Goal: Information Seeking & Learning: Learn about a topic

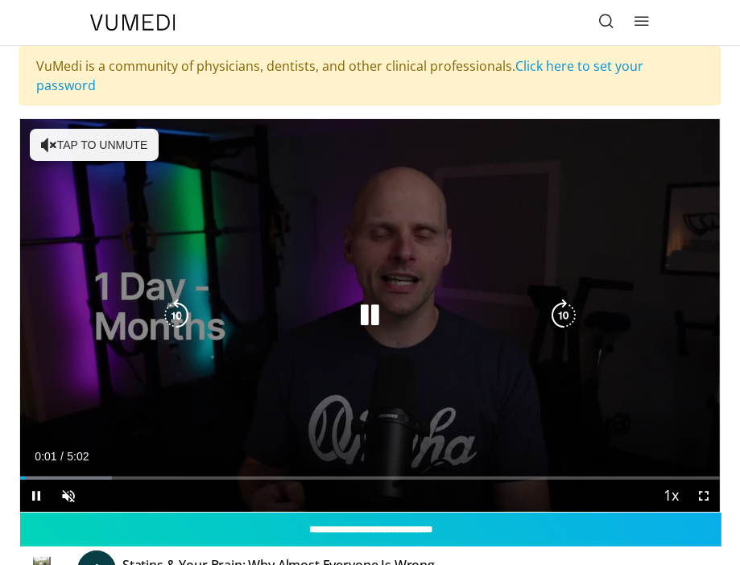
click at [106, 130] on button "Tap to unmute" at bounding box center [94, 145] width 129 height 32
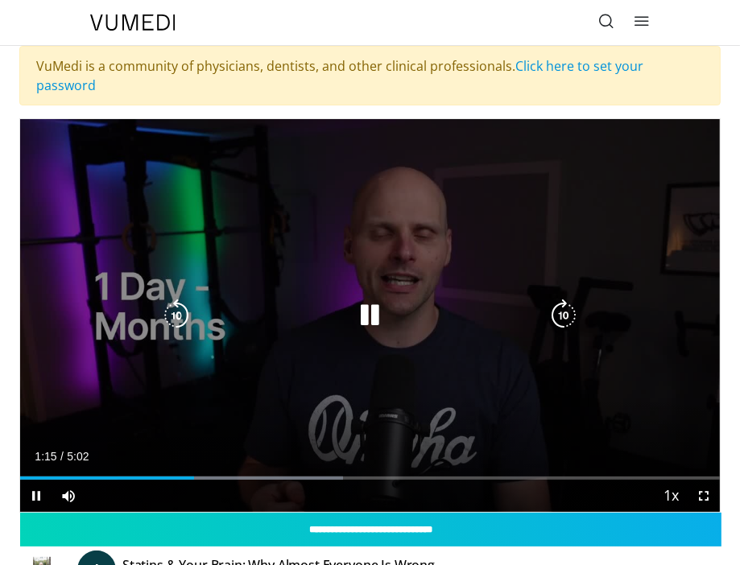
click at [380, 300] on icon "Video Player" at bounding box center [370, 316] width 32 height 32
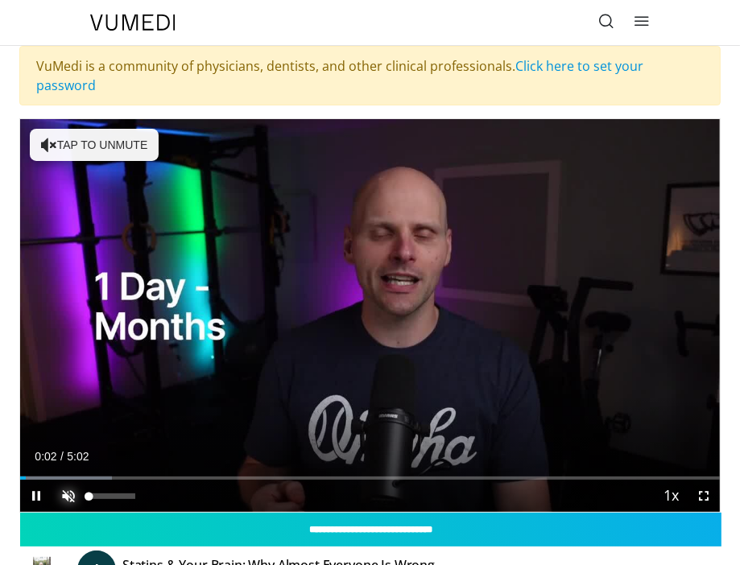
click at [64, 480] on span "Video Player" at bounding box center [68, 496] width 32 height 32
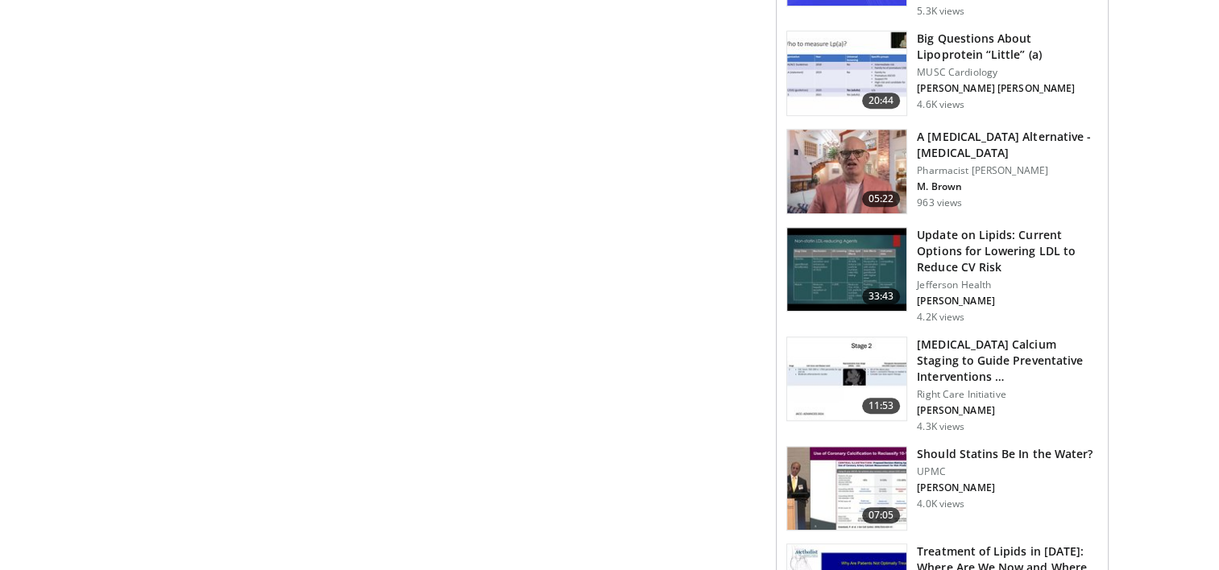
scroll to position [1208, 0]
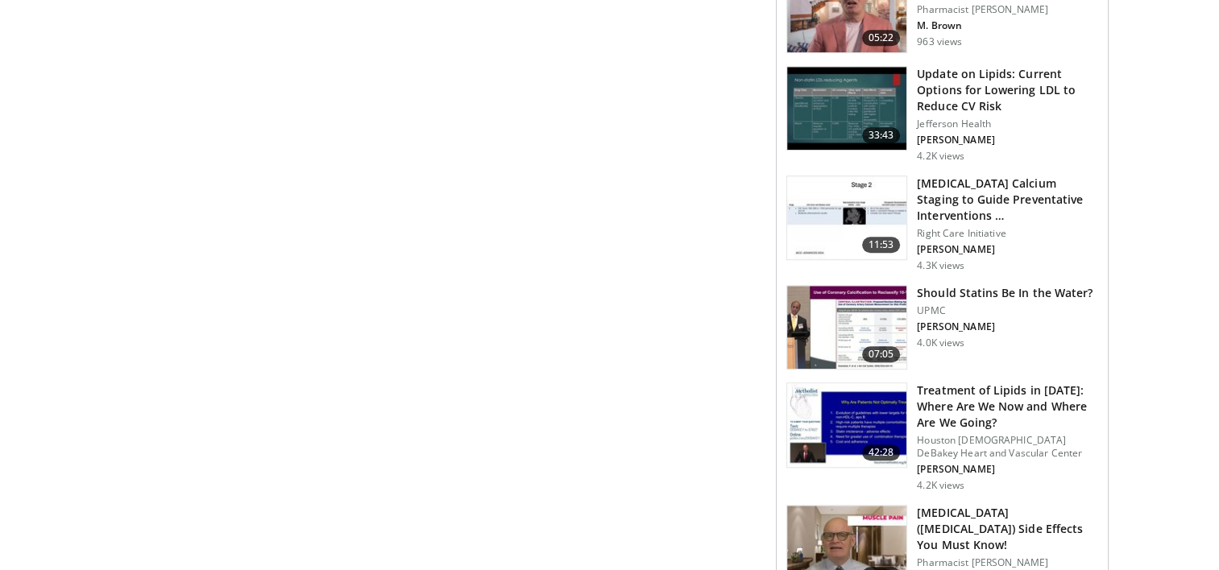
click at [751, 290] on img at bounding box center [846, 328] width 119 height 84
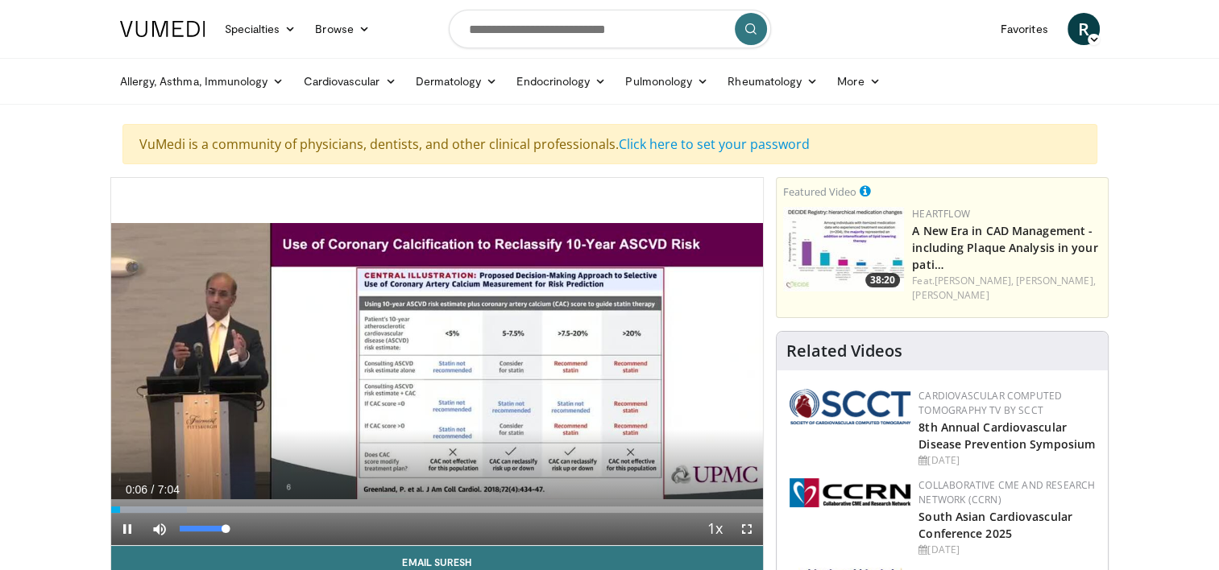
drag, startPoint x: 226, startPoint y: 526, endPoint x: 242, endPoint y: 526, distance: 16.1
click at [242, 526] on div "Mute 100%" at bounding box center [199, 529] width 113 height 32
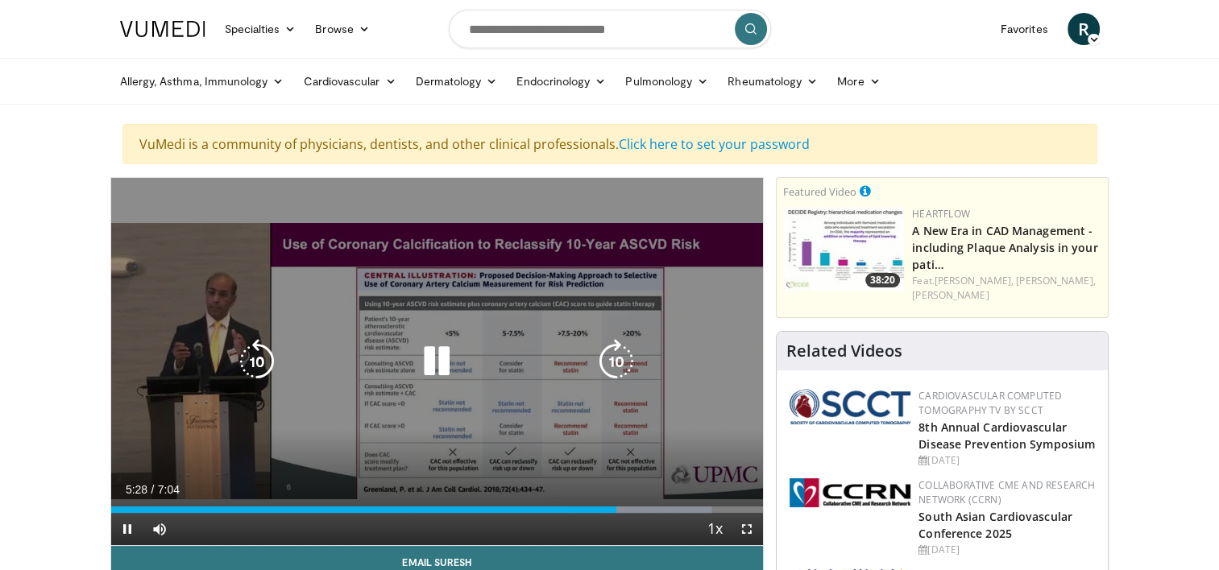
click at [445, 358] on icon "Video Player" at bounding box center [436, 361] width 45 height 45
